Goal: Information Seeking & Learning: Learn about a topic

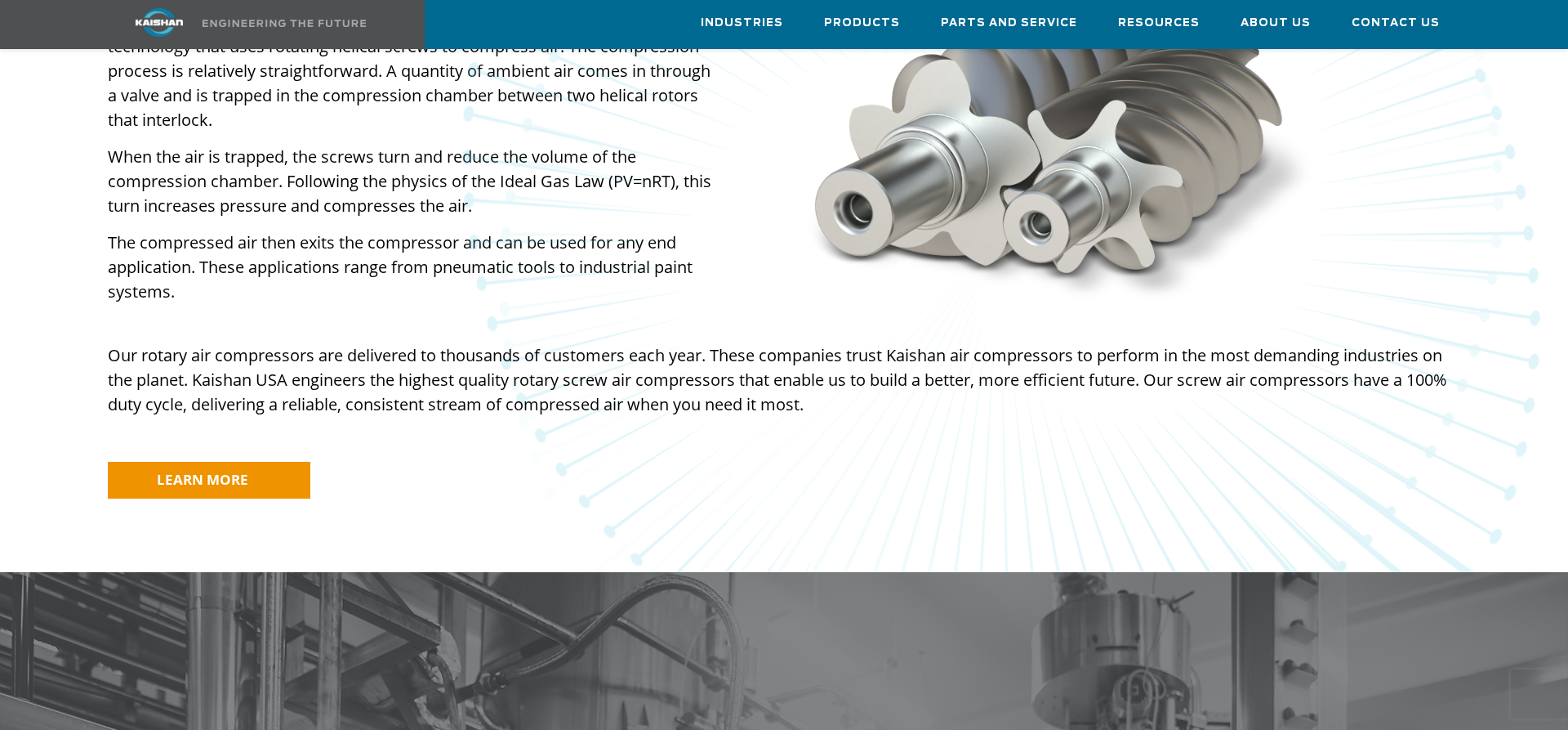
scroll to position [1000, 0]
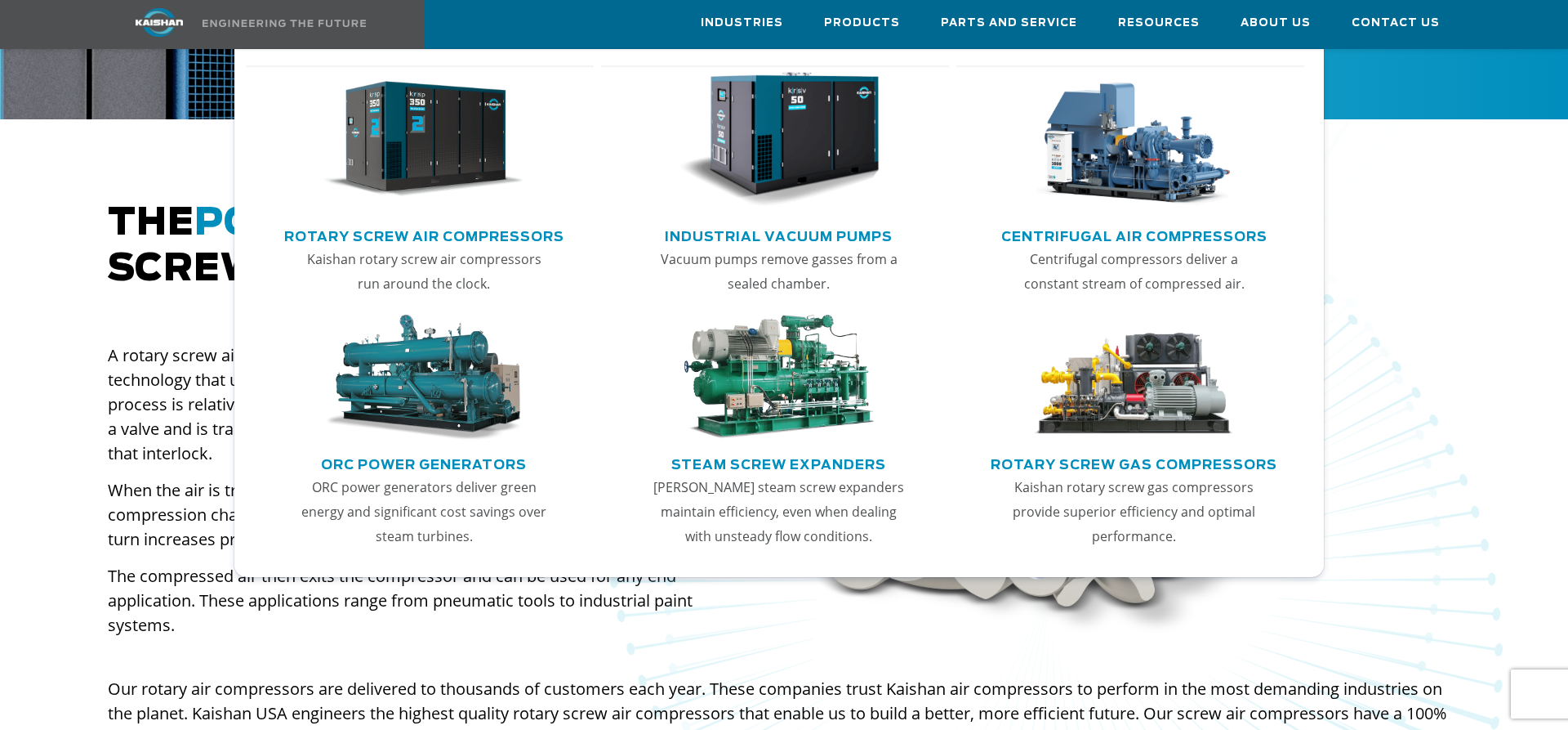
click at [414, 237] on link "Rotary Screw Air Compressors" at bounding box center [424, 234] width 280 height 25
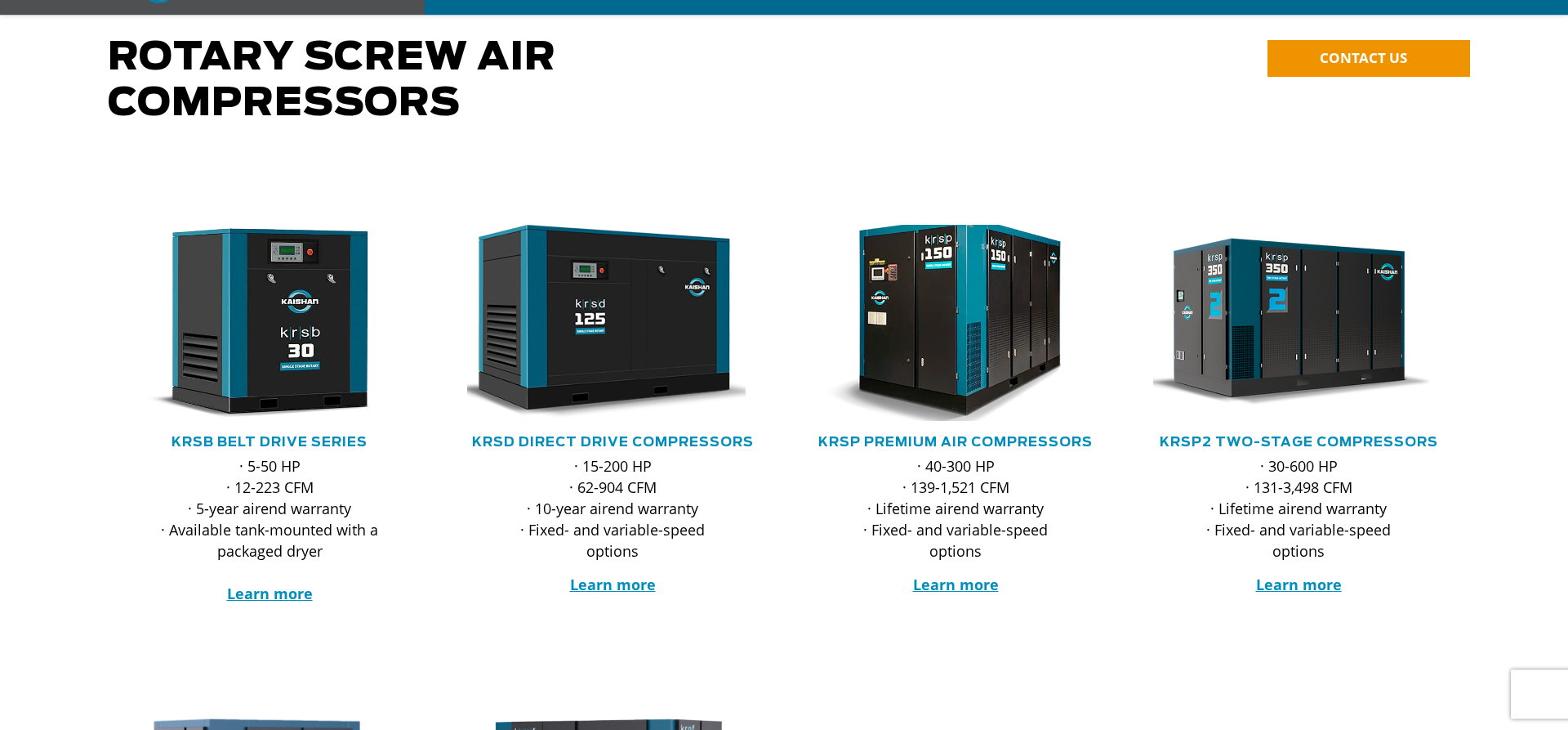
scroll to position [250, 0]
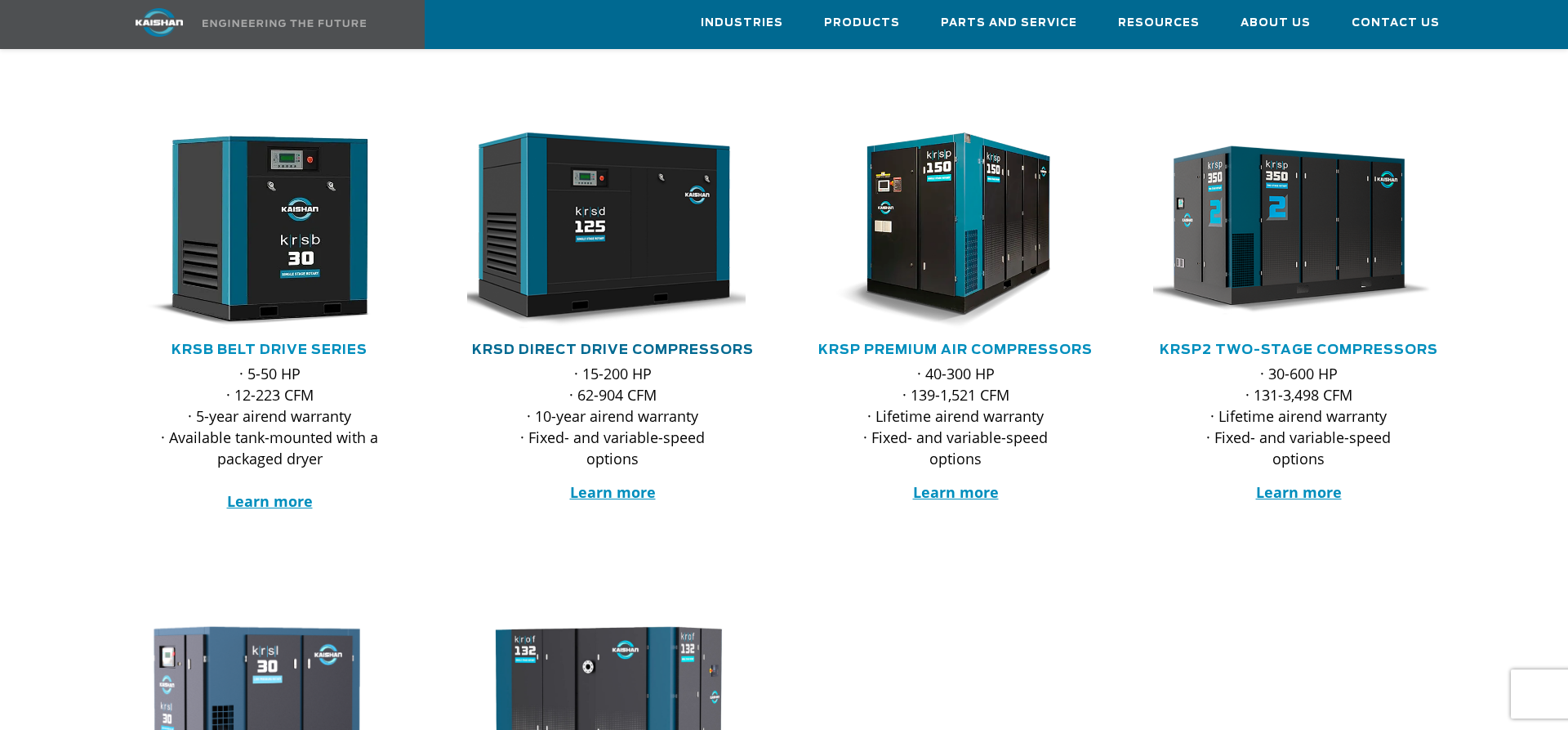
click at [643, 344] on link "KRSD Direct Drive Compressors" at bounding box center [612, 350] width 282 height 13
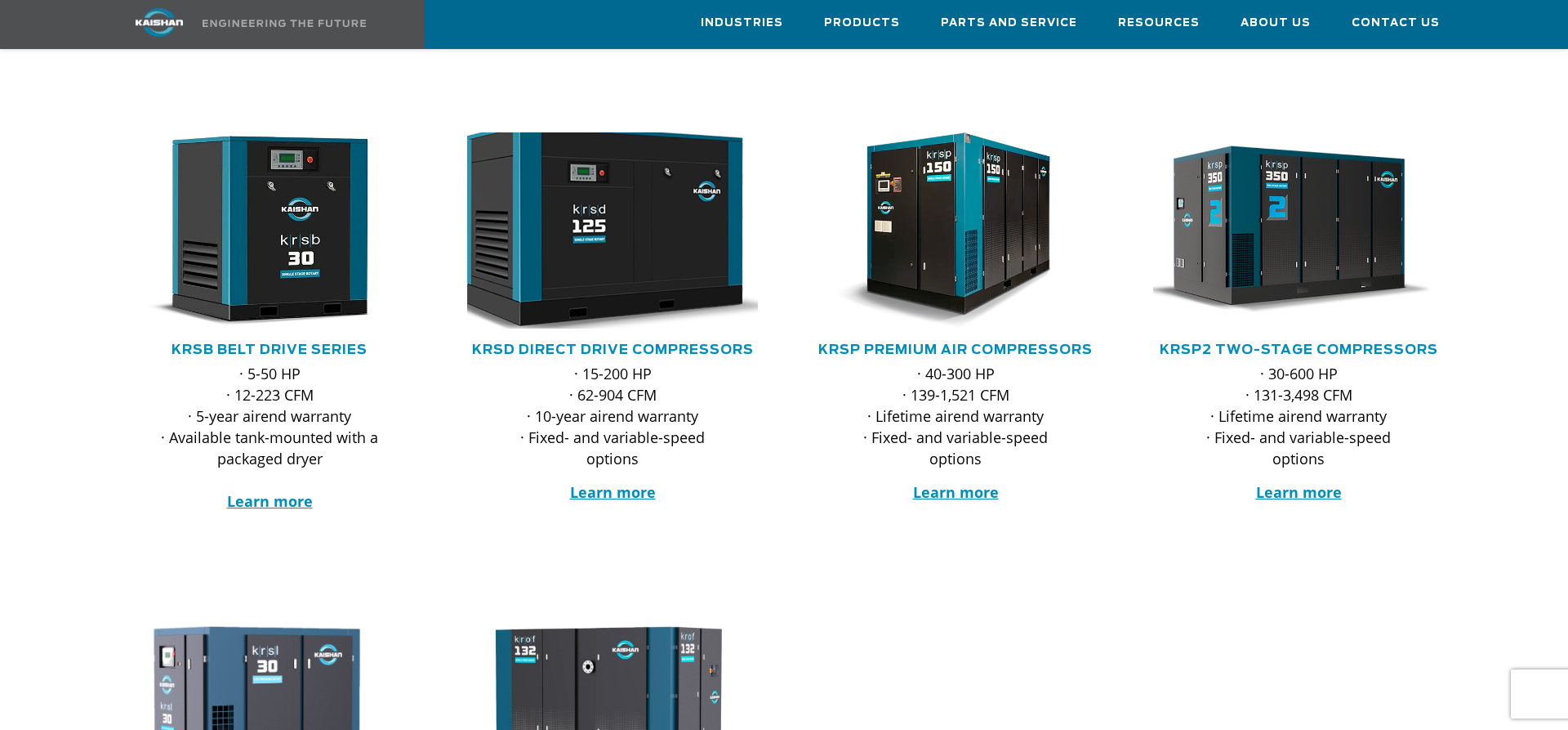
click at [593, 240] on img at bounding box center [600, 230] width 321 height 216
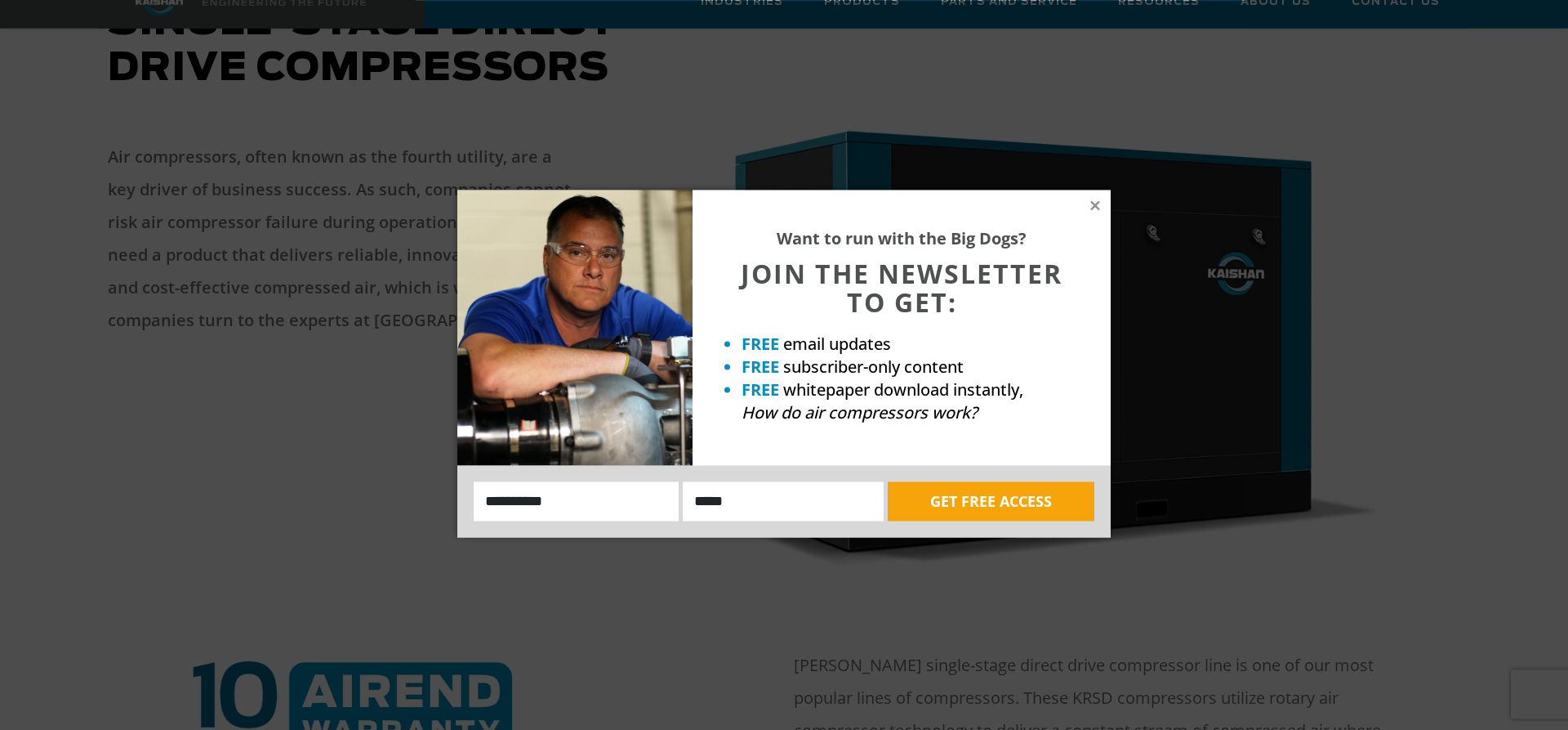
scroll to position [250, 0]
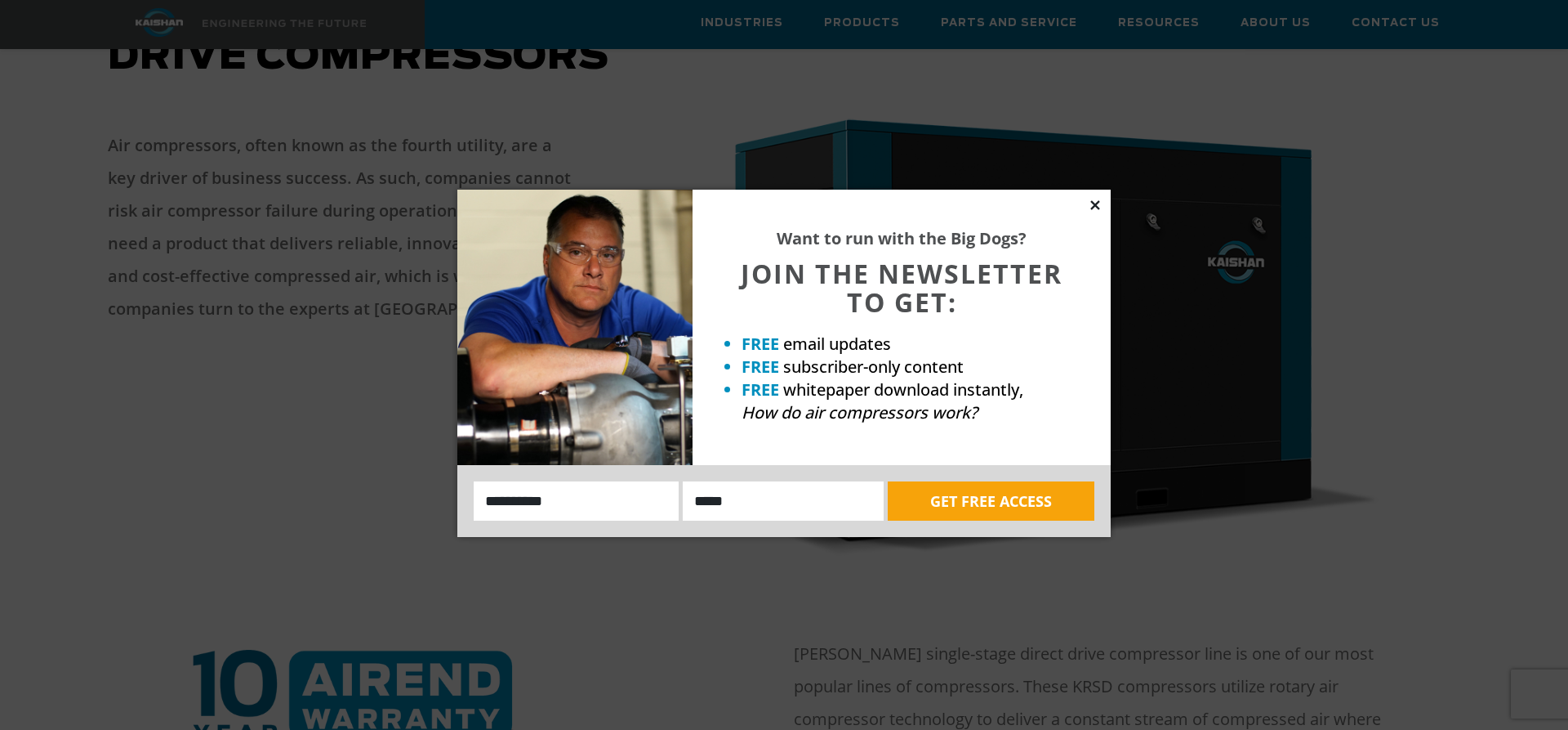
click at [1099, 200] on icon at bounding box center [1095, 205] width 15 height 15
